Goal: Task Accomplishment & Management: Manage account settings

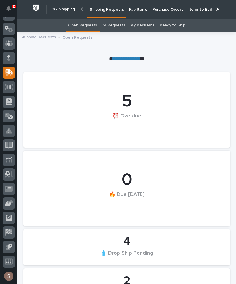
click at [134, 10] on p "Fab Items" at bounding box center [138, 6] width 18 height 12
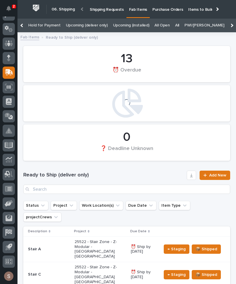
scroll to position [0, 105]
click at [175, 25] on link "All" at bounding box center [177, 26] width 4 height 14
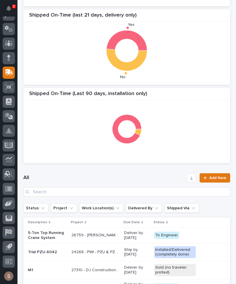
scroll to position [115, 0]
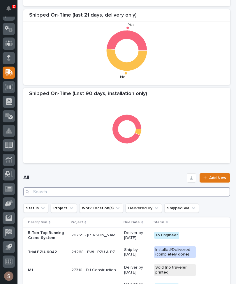
click at [105, 194] on input "Search" at bounding box center [126, 191] width 207 height 9
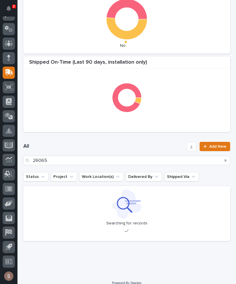
scroll to position [142, 0]
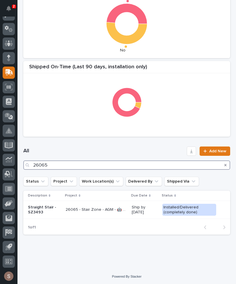
click at [88, 169] on input "26065" at bounding box center [126, 165] width 207 height 9
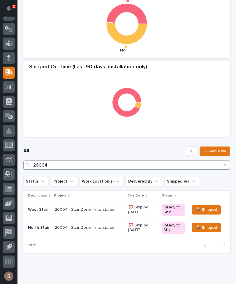
type input "26064"
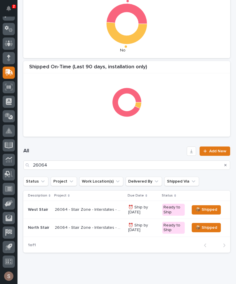
click at [125, 152] on h1 "All" at bounding box center [103, 151] width 161 height 7
click at [84, 213] on div "26064 - Stair Zone - Interstates - Occidental Petroleum 26064 - Stair Zone - In…" at bounding box center [89, 210] width 69 height 10
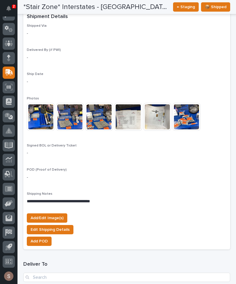
scroll to position [556, 0]
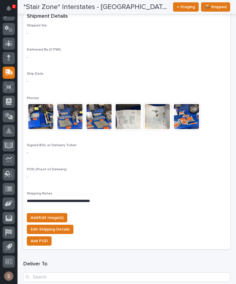
click at [59, 214] on span "Add/Edit Image(s)" at bounding box center [47, 217] width 33 height 7
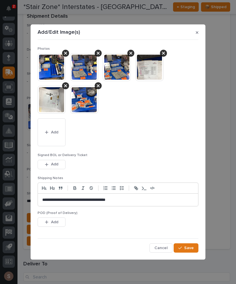
click at [57, 133] on span "Add" at bounding box center [54, 132] width 7 height 5
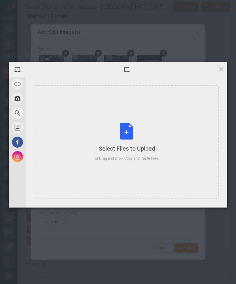
click at [132, 117] on div "Select Files to Upload or Drag and Drop, Copy and Paste Files" at bounding box center [126, 143] width 183 height 114
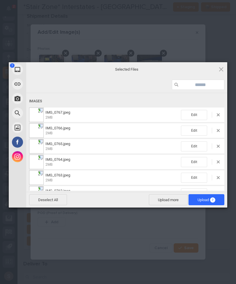
click at [172, 197] on span "Upload more" at bounding box center [168, 199] width 39 height 11
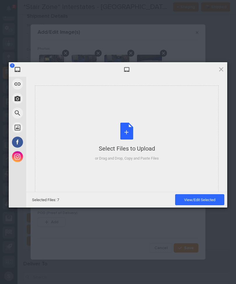
click at [136, 122] on div "Select Files to Upload or Drag and Drop, Copy and Paste Files" at bounding box center [126, 143] width 183 height 114
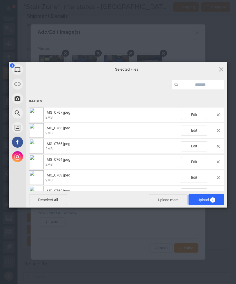
click at [211, 199] on span "8" at bounding box center [212, 200] width 5 height 5
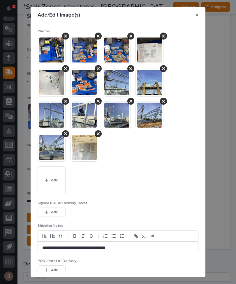
click at [58, 213] on span "Add" at bounding box center [54, 212] width 7 height 5
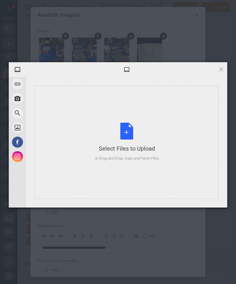
click at [125, 148] on div "Select Files to Upload" at bounding box center [127, 149] width 64 height 8
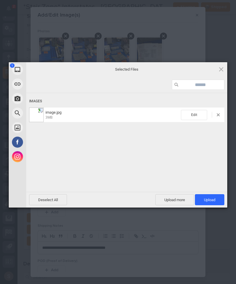
click at [211, 198] on span "Upload 1" at bounding box center [209, 200] width 11 height 4
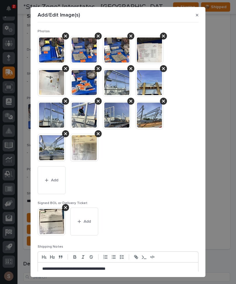
click at [50, 182] on button "Add" at bounding box center [52, 180] width 28 height 28
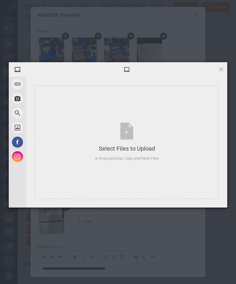
click at [218, 72] on span at bounding box center [221, 69] width 6 height 6
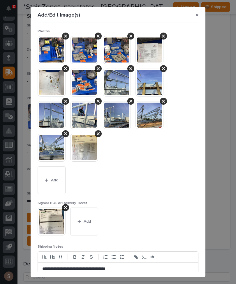
click at [79, 220] on icon "button" at bounding box center [78, 222] width 3 height 4
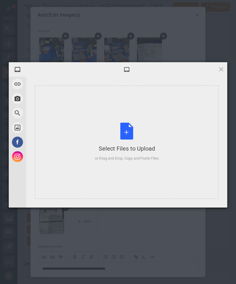
click at [156, 141] on div "Select Files to Upload or Drag and Drop, Copy and Paste Files" at bounding box center [127, 142] width 64 height 39
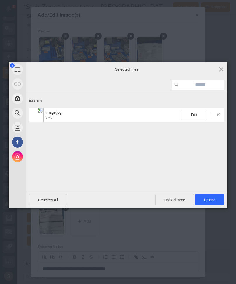
click at [218, 199] on span "Upload 1" at bounding box center [209, 199] width 29 height 11
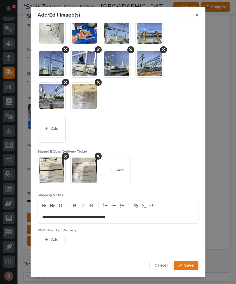
scroll to position [51, 0]
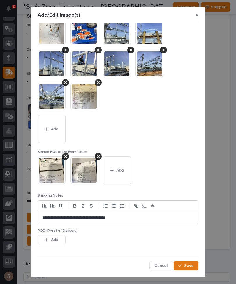
click at [194, 265] on button "Save" at bounding box center [185, 265] width 25 height 9
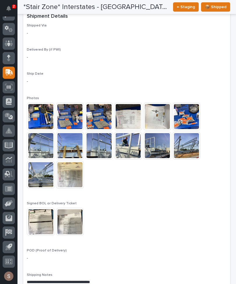
click at [77, 170] on img at bounding box center [70, 175] width 28 height 28
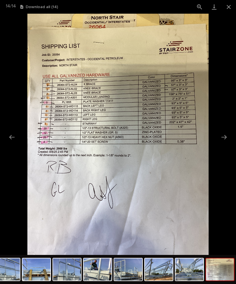
click at [227, 9] on button "Close gallery" at bounding box center [228, 7] width 15 height 14
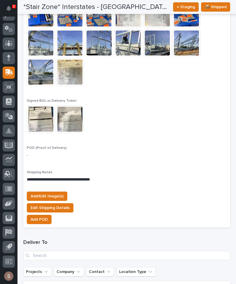
scroll to position [659, 0]
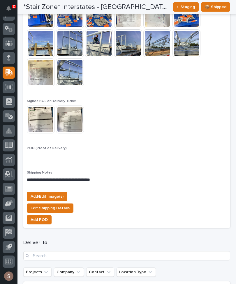
click at [58, 193] on span "Add/Edit Image(s)" at bounding box center [47, 196] width 33 height 7
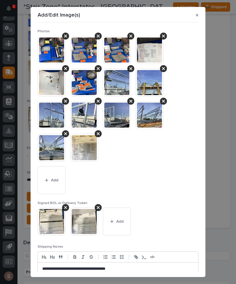
click at [101, 135] on div at bounding box center [98, 133] width 7 height 7
click at [57, 181] on span "Add" at bounding box center [54, 180] width 7 height 5
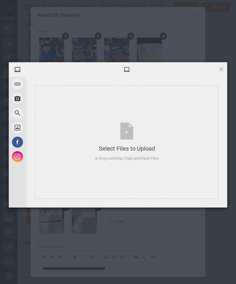
click at [130, 146] on div "Select Files to Upload" at bounding box center [127, 149] width 64 height 8
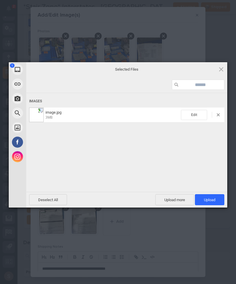
click at [215, 200] on span "Upload 1" at bounding box center [209, 199] width 29 height 11
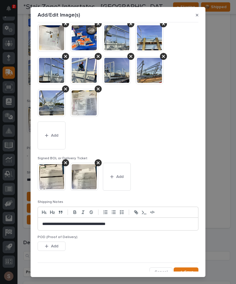
scroll to position [45, 0]
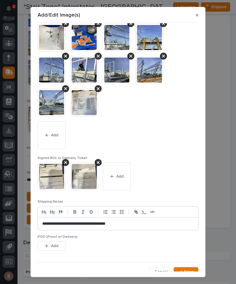
click at [191, 270] on span "Save" at bounding box center [189, 271] width 10 height 5
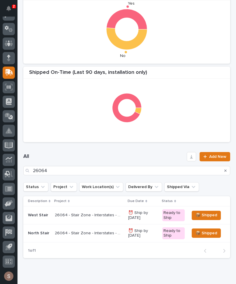
scroll to position [136, 0]
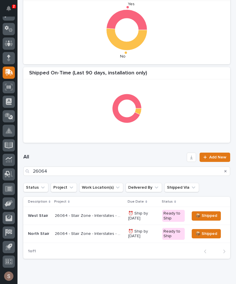
click at [75, 235] on p "26064 - Stair Zone - Interstates - Occidental Petroleum" at bounding box center [90, 234] width 70 height 6
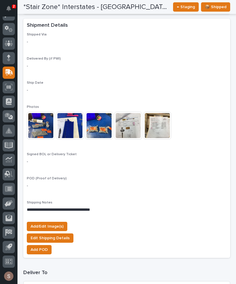
scroll to position [503, 0]
click at [59, 223] on span "Add/Edit Image(s)" at bounding box center [47, 226] width 33 height 7
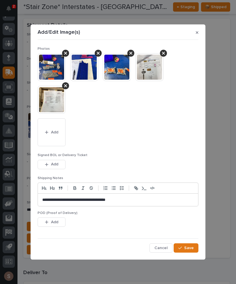
click at [55, 131] on span "Add" at bounding box center [54, 132] width 7 height 5
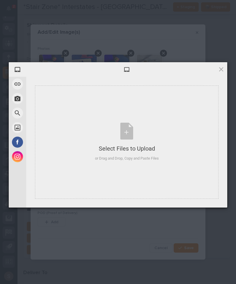
click at [120, 136] on div "Select Files to Upload or Drag and Drop, Copy and Paste Files" at bounding box center [127, 142] width 64 height 39
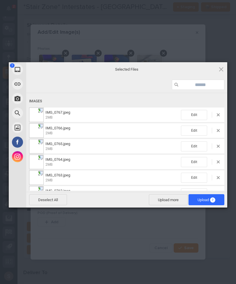
click at [166, 199] on span "Upload more" at bounding box center [168, 199] width 39 height 11
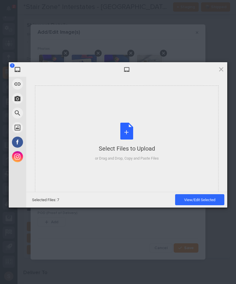
click at [143, 136] on div "Select Files to Upload or Drag and Drop, Copy and Paste Files" at bounding box center [127, 142] width 64 height 39
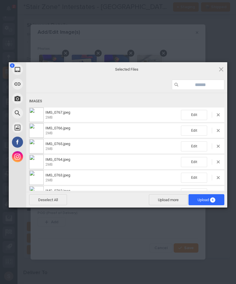
click at [201, 200] on span "Upload 8" at bounding box center [206, 200] width 18 height 4
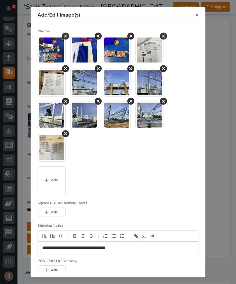
click at [56, 214] on span "Add" at bounding box center [54, 212] width 7 height 5
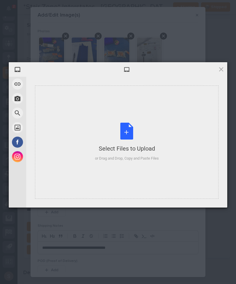
click at [143, 133] on div "Select Files to Upload or Drag and Drop, Copy and Paste Files" at bounding box center [127, 142] width 64 height 39
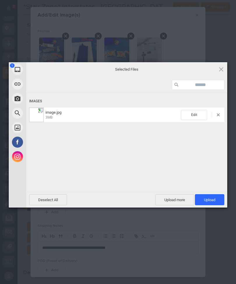
click at [175, 197] on span "Upload more" at bounding box center [174, 199] width 39 height 11
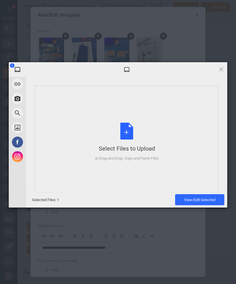
click at [155, 129] on div "Select Files to Upload or Drag and Drop, Copy and Paste Files" at bounding box center [127, 142] width 64 height 39
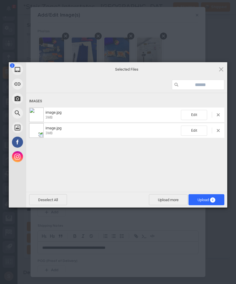
click at [217, 203] on span "Upload 2" at bounding box center [206, 199] width 36 height 11
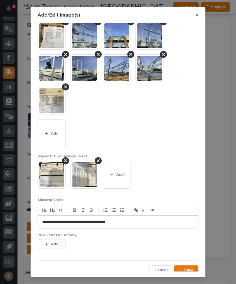
scroll to position [47, 0]
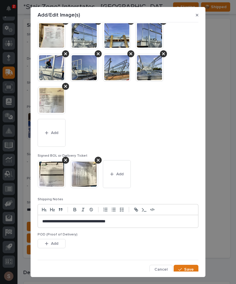
click at [190, 269] on span "Save" at bounding box center [189, 269] width 10 height 5
